Goal: Task Accomplishment & Management: Complete application form

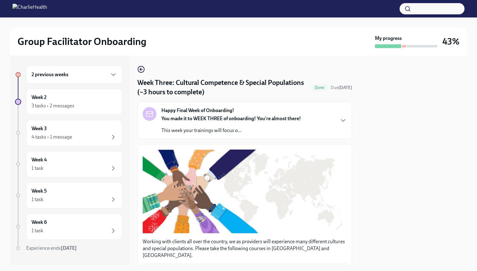
scroll to position [447, 0]
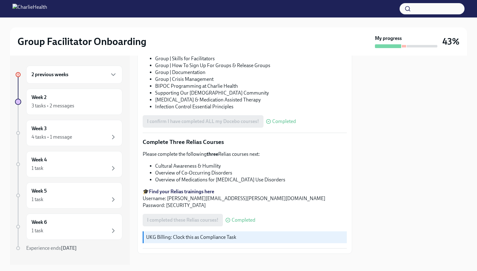
click at [81, 75] on div "2 previous weeks" at bounding box center [74, 74] width 85 height 7
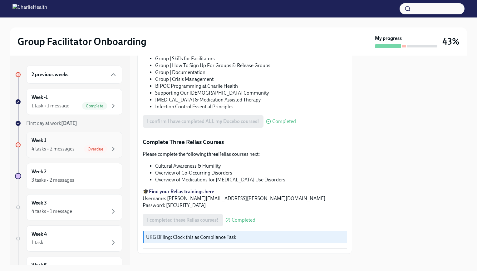
click at [94, 142] on div "Week 1 4 tasks • 2 messages Overdue" at bounding box center [74, 145] width 85 height 16
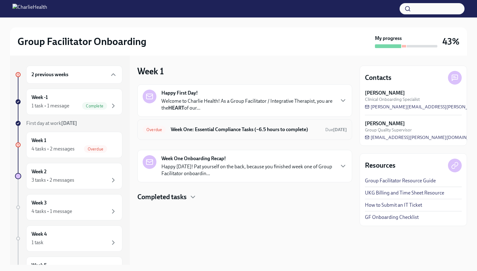
click at [228, 129] on h6 "Week One: Essential Compliance Tasks (~6.5 hours to complete)" at bounding box center [245, 129] width 149 height 7
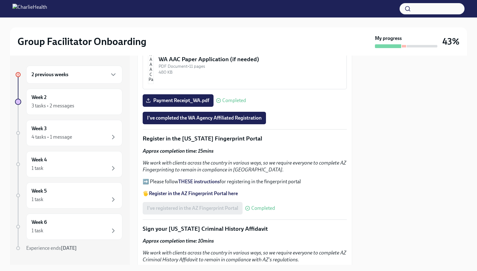
scroll to position [655, 0]
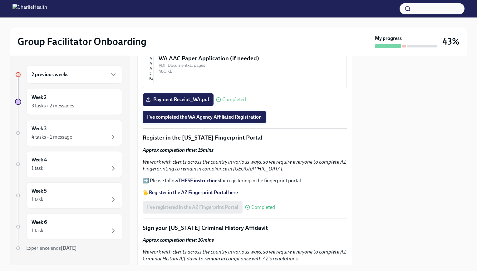
click at [215, 114] on span "I've completed the WA Agency Affiliated Registration" at bounding box center [204, 117] width 115 height 6
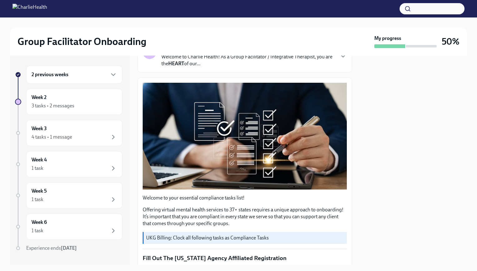
scroll to position [62, 0]
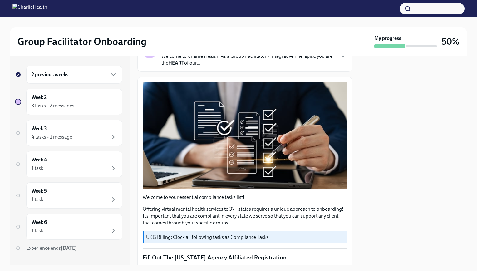
click at [92, 78] on div "2 previous weeks" at bounding box center [74, 74] width 85 height 7
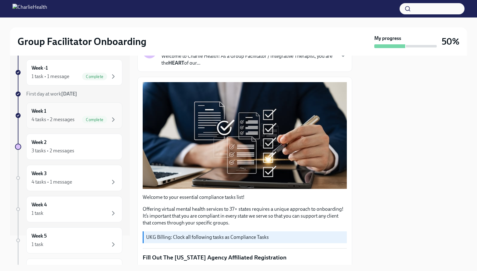
scroll to position [31, 0]
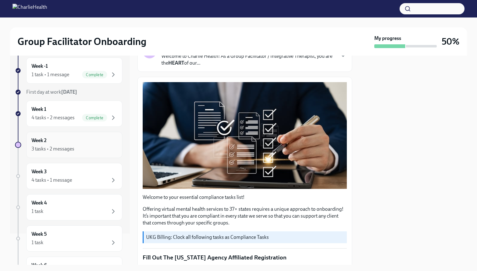
click at [93, 144] on div "Week 2 3 tasks • 2 messages" at bounding box center [74, 145] width 85 height 16
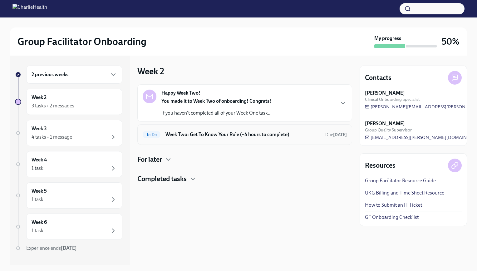
click at [232, 134] on h6 "Week Two: Get To Know Your Role (~4 hours to complete)" at bounding box center [242, 134] width 155 height 7
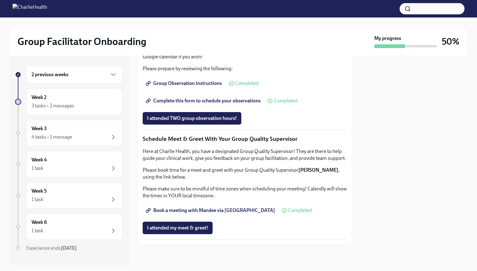
scroll to position [559, 0]
click at [97, 132] on div "Week 3 4 tasks • 1 message" at bounding box center [74, 133] width 85 height 16
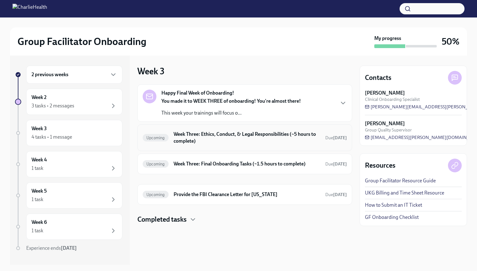
click at [243, 134] on h6 "Week Three: Ethics, Conduct, & Legal Responsibilities (~5 hours to complete)" at bounding box center [246, 138] width 147 height 14
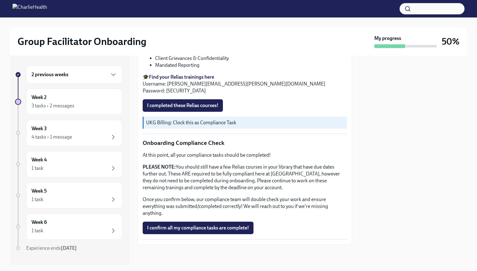
scroll to position [241, 0]
